Goal: Task Accomplishment & Management: Complete application form

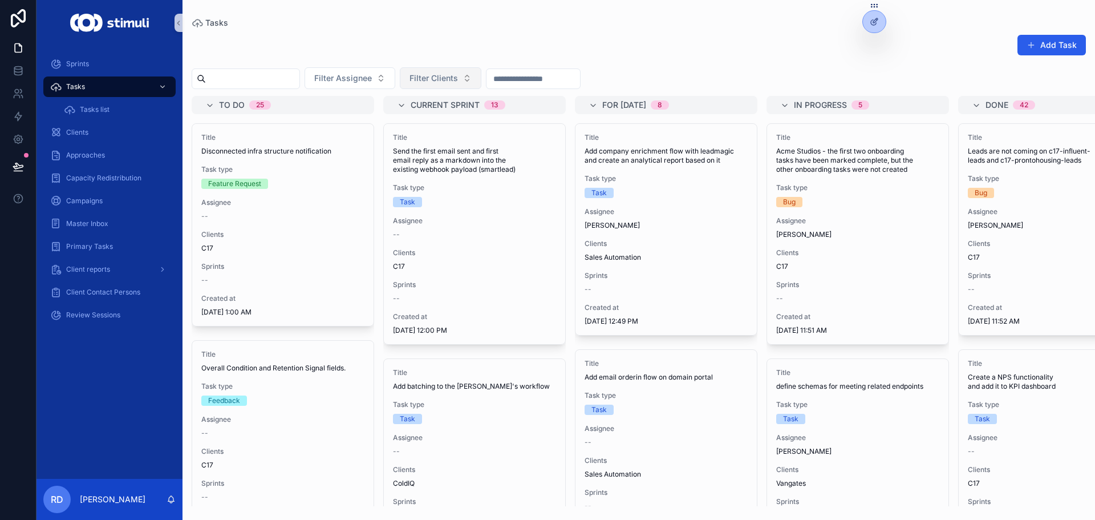
click at [482, 76] on button "Filter Clients" at bounding box center [441, 78] width 82 height 22
click at [368, 75] on span "Filter Assignee" at bounding box center [343, 77] width 58 height 11
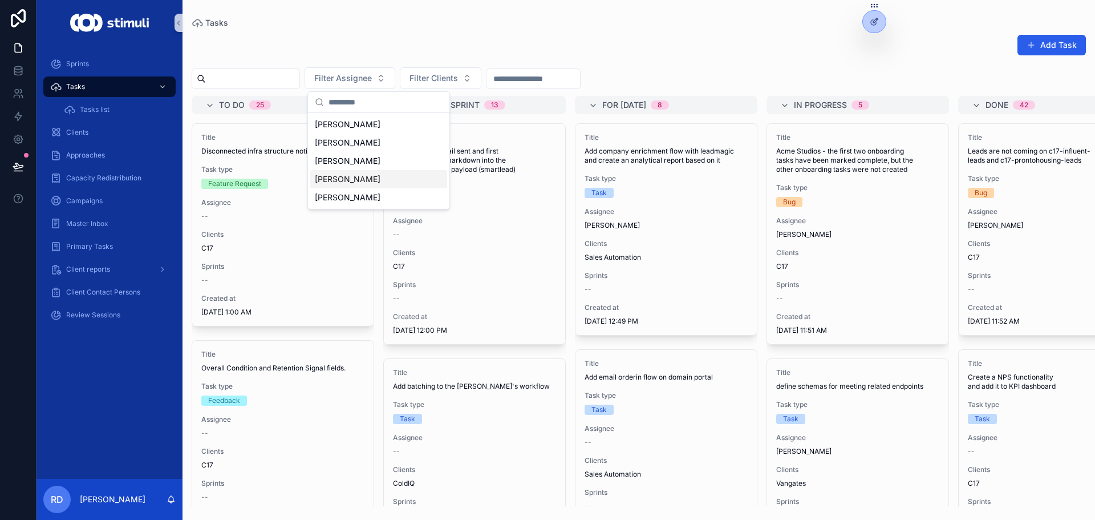
click at [365, 175] on span "[PERSON_NAME]" at bounding box center [348, 178] width 66 height 11
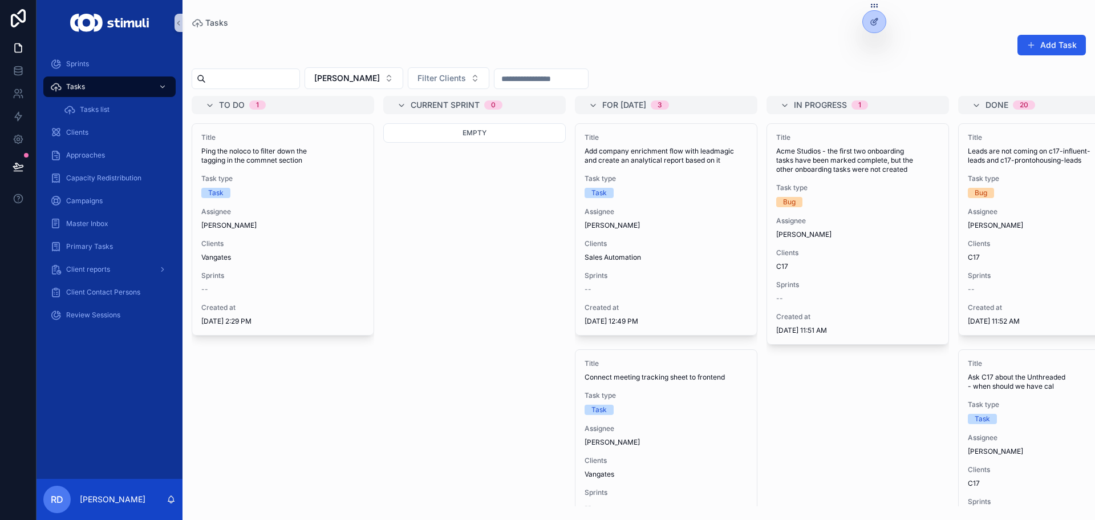
click at [718, 50] on div "Add Task" at bounding box center [639, 47] width 895 height 26
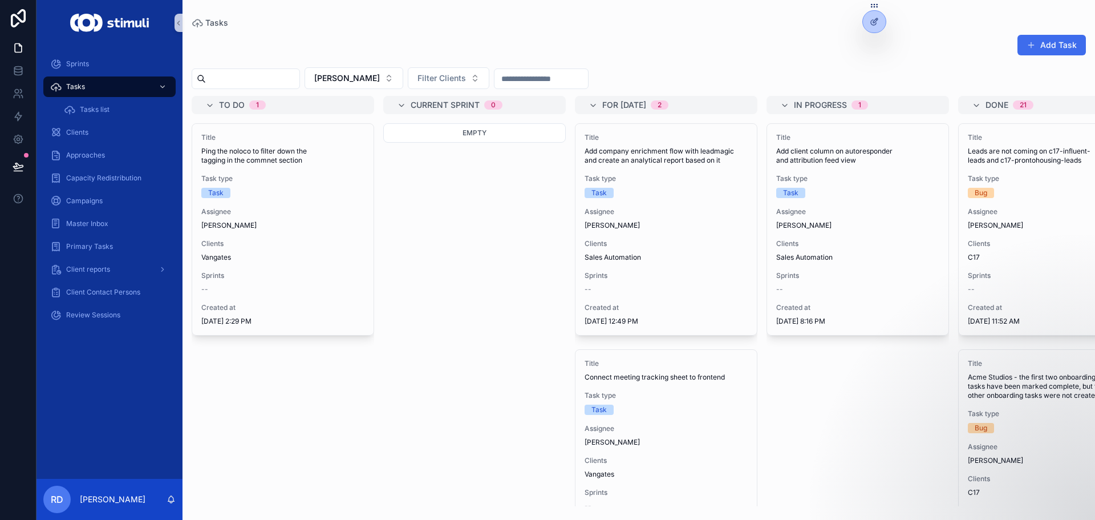
click at [1066, 48] on button "Add Task" at bounding box center [1052, 45] width 68 height 21
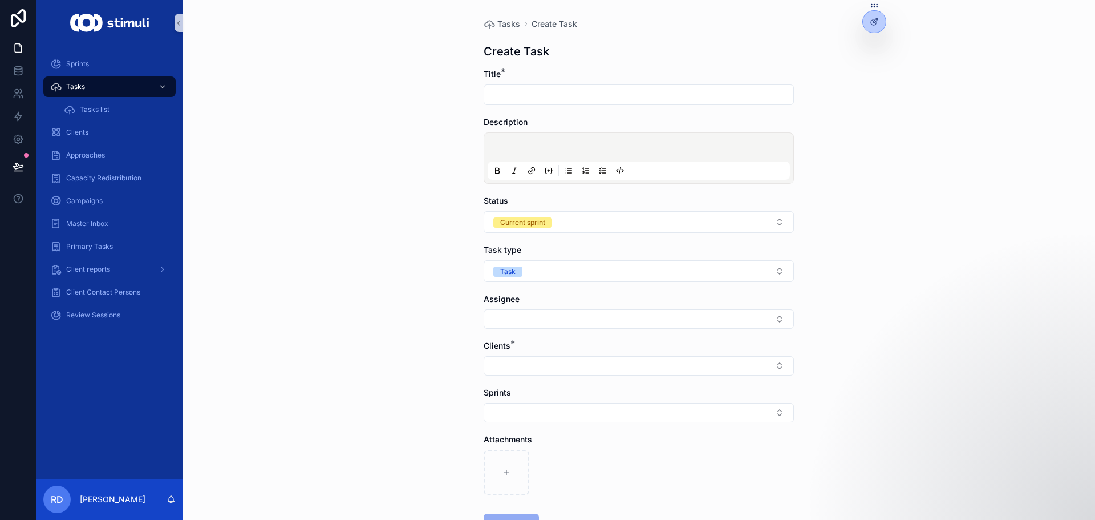
click at [633, 92] on input "scrollable content" at bounding box center [638, 95] width 309 height 16
type input "***"
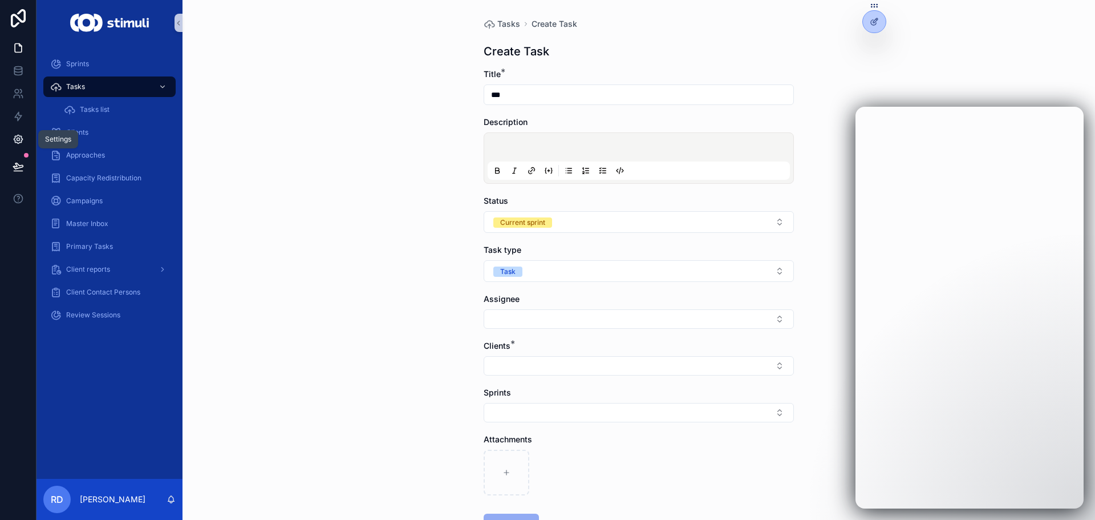
click at [18, 141] on icon at bounding box center [18, 139] width 3 height 3
